Goal: Answer question/provide support: Share knowledge or assist other users

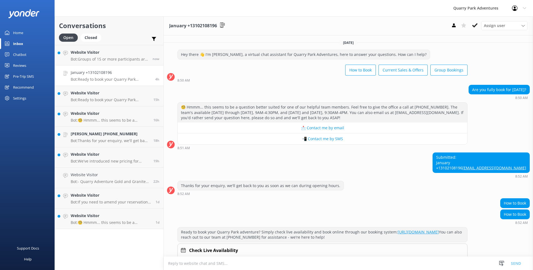
scroll to position [61, 0]
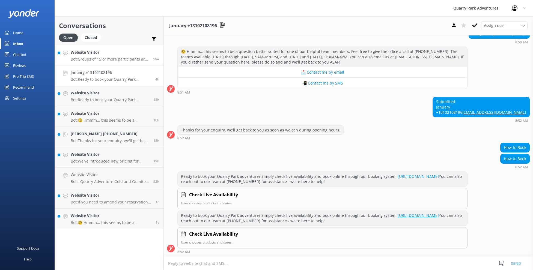
click at [112, 51] on h4 "Website Visitor" at bounding box center [110, 52] width 78 height 6
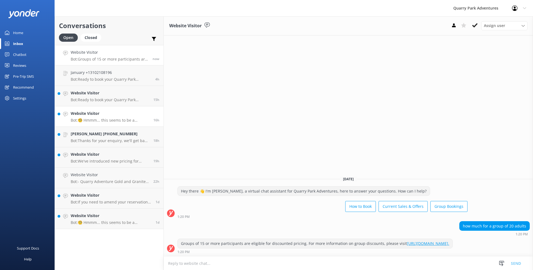
click at [100, 116] on h4 "Website Visitor" at bounding box center [110, 114] width 79 height 6
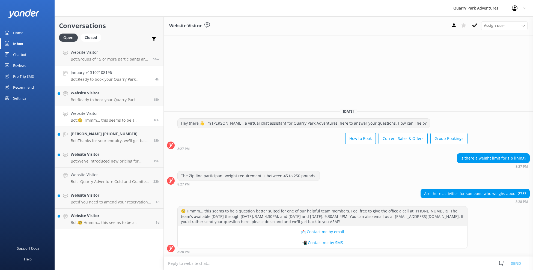
click at [121, 78] on p "Bot: Ready to book your Quarry Park adventure? Simply check live availability a…" at bounding box center [111, 79] width 81 height 5
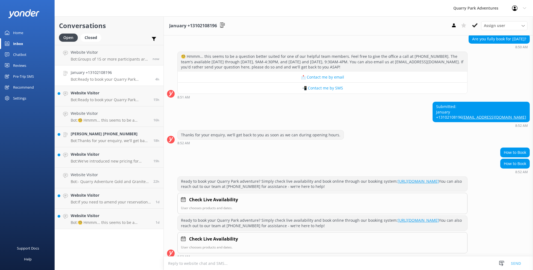
scroll to position [61, 0]
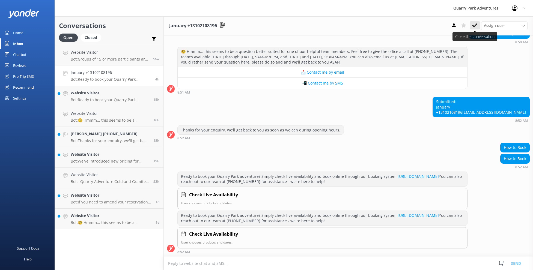
click at [473, 25] on use at bounding box center [475, 25] width 5 height 4
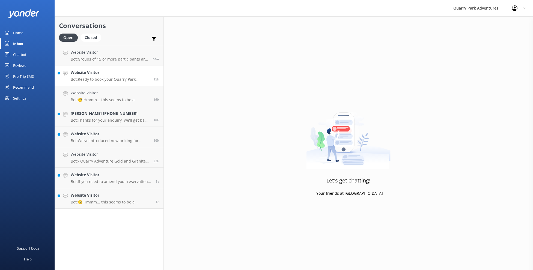
click at [102, 79] on p "Bot: Ready to book your Quarry Park adventure? Simply check live availability a…" at bounding box center [110, 79] width 79 height 5
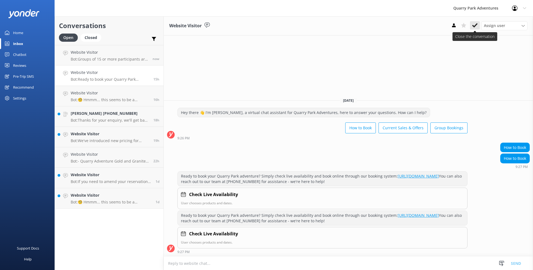
click at [475, 25] on icon at bounding box center [475, 25] width 5 height 5
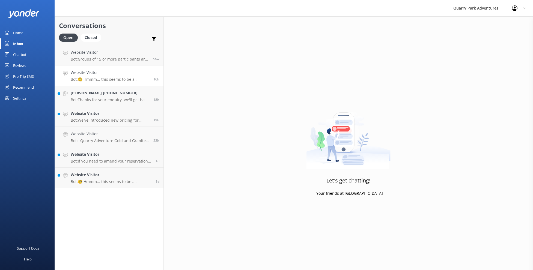
click at [105, 79] on p "Bot: 🧐 Hmmm... this seems to be a question better suited for one of our helpful…" at bounding box center [110, 79] width 79 height 5
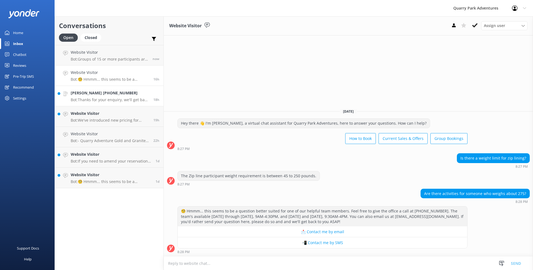
click at [99, 105] on link "[PERSON_NAME] [PHONE_NUMBER] Bot: Thanks for your enquiry, we'll get back to yo…" at bounding box center [109, 96] width 109 height 20
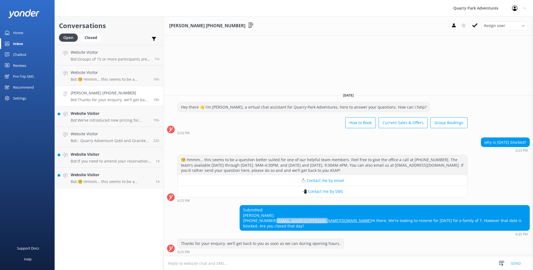
drag, startPoint x: 364, startPoint y: 220, endPoint x: 313, endPoint y: 220, distance: 51.1
click at [313, 220] on div "Submitted: [PERSON_NAME] [PHONE_NUMBER] [EMAIL_ADDRESS][PERSON_NAME][DOMAIN_NAM…" at bounding box center [385, 218] width 290 height 25
copy link "[EMAIL_ADDRESS][PERSON_NAME][DOMAIN_NAME]"
click at [474, 23] on icon at bounding box center [475, 25] width 5 height 5
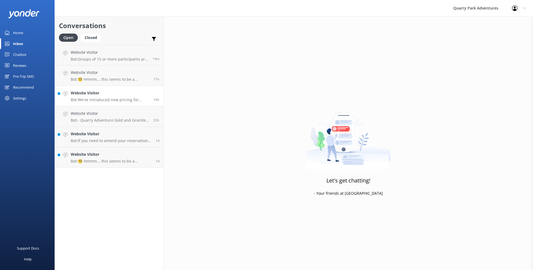
click at [106, 99] on p "Bot: We've introduced new pricing for adventures now through [DATE], with HUGE …" at bounding box center [110, 100] width 79 height 5
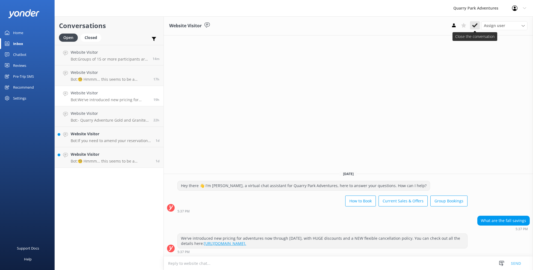
click at [473, 27] on icon at bounding box center [475, 25] width 5 height 5
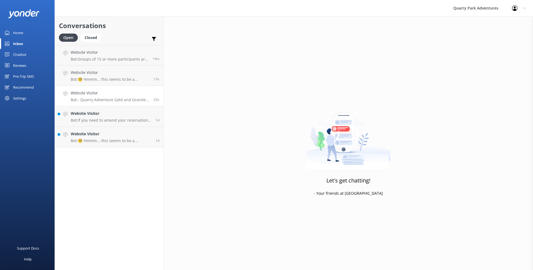
click at [104, 98] on p "Bot: - Quarry Adventure Gold and Granite tickets have a Kid price for guests ag…" at bounding box center [110, 100] width 79 height 5
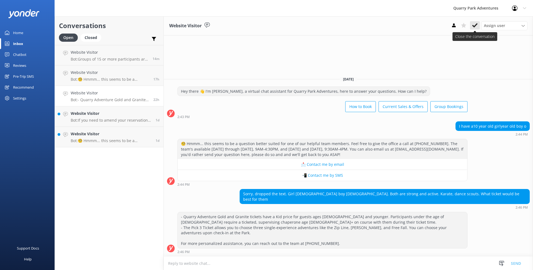
click at [473, 25] on icon at bounding box center [475, 25] width 5 height 5
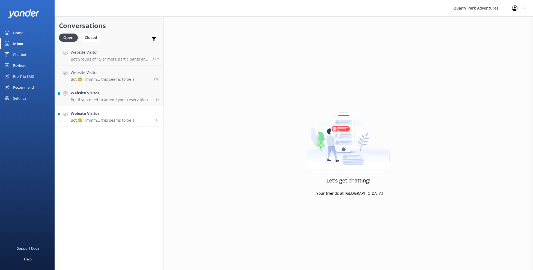
click at [111, 120] on p "Bot: 🧐 Hmmm... this seems to be a question better suited for one of our helpful…" at bounding box center [111, 120] width 81 height 5
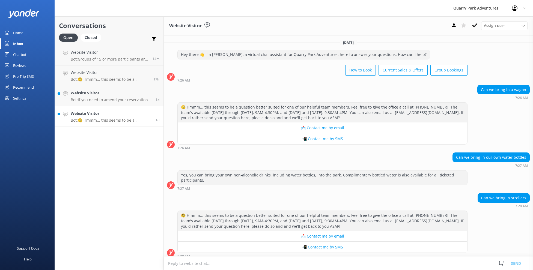
scroll to position [4, 0]
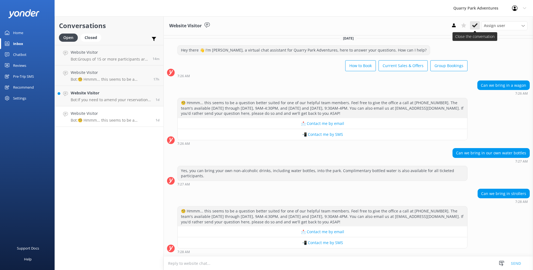
click at [473, 23] on icon at bounding box center [475, 25] width 5 height 5
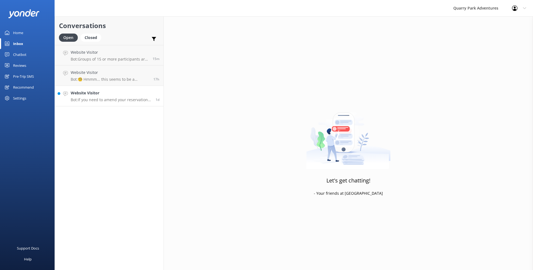
click at [116, 91] on h4 "Website Visitor" at bounding box center [111, 93] width 81 height 6
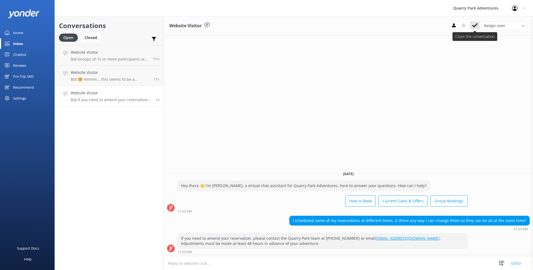
click at [477, 24] on use at bounding box center [475, 25] width 5 height 4
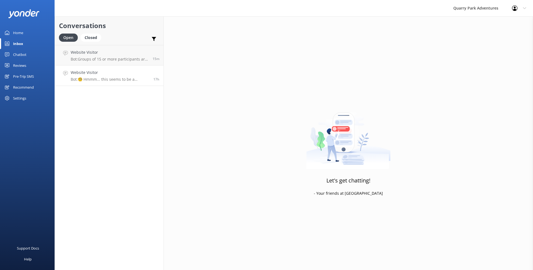
click at [114, 83] on link "Website Visitor Bot: 🧐 Hmmm... this seems to be a question better suited for on…" at bounding box center [109, 76] width 109 height 20
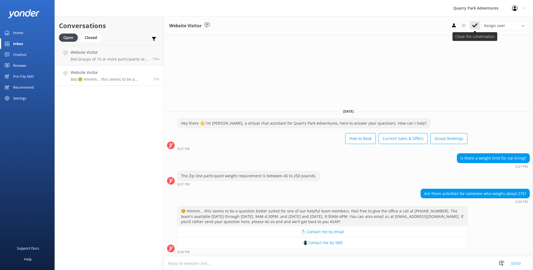
click at [474, 28] on button at bounding box center [475, 25] width 10 height 8
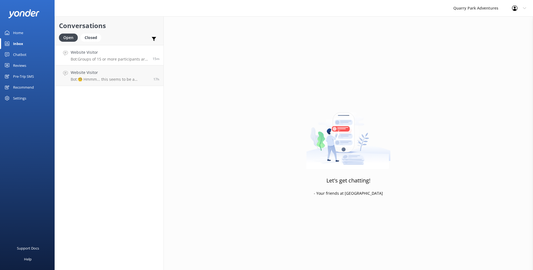
click at [113, 62] on link "Website Visitor Bot: Groups of 15 or more participants are eligible for discoun…" at bounding box center [109, 55] width 109 height 20
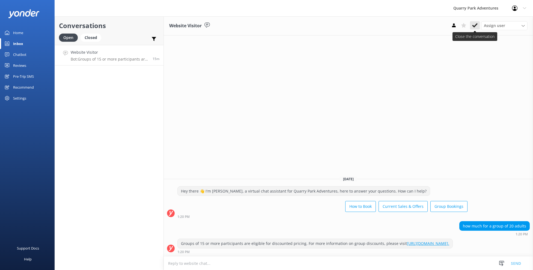
click at [474, 26] on use at bounding box center [475, 25] width 5 height 4
